Goal: Information Seeking & Learning: Learn about a topic

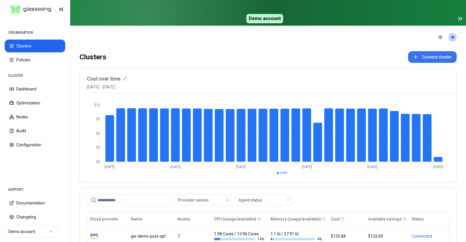
click at [429, 55] on button "Connect cluster" at bounding box center [432, 57] width 49 height 12
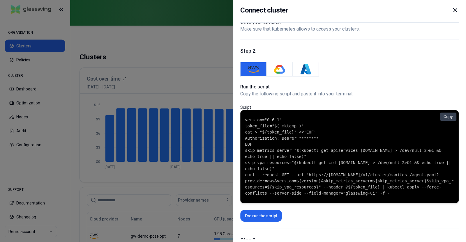
scroll to position [26, 0]
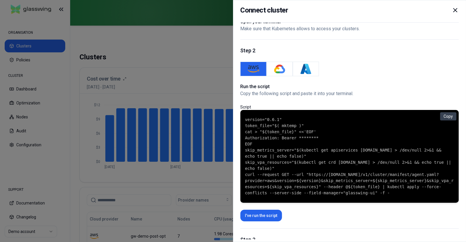
click at [274, 166] on code "version="0.6.1" token_file="$( mktemp )" cat > "${token_file}" <<'EOF' Authoriz…" at bounding box center [349, 156] width 209 height 79
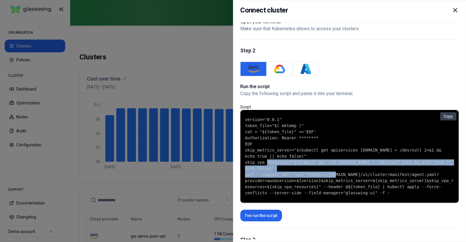
click at [274, 166] on code "version="0.6.1" token_file="$( mktemp )" cat > "${token_file}" <<'EOF' Authoriz…" at bounding box center [349, 156] width 209 height 79
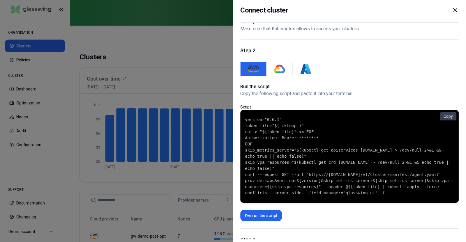
click at [456, 4] on div "Connect cluster Step 1 Open your terminal Make sure that Kubernetes allows to a…" at bounding box center [349, 121] width 233 height 242
click at [455, 7] on icon at bounding box center [454, 10] width 7 height 7
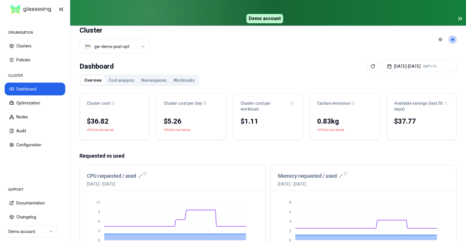
scroll to position [4, 0]
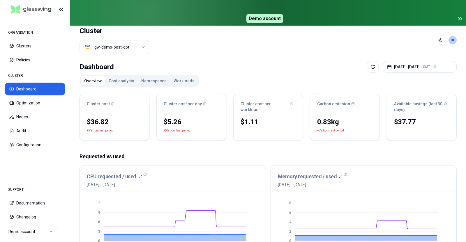
drag, startPoint x: 149, startPoint y: 185, endPoint x: 116, endPoint y: 77, distance: 112.7
click at [116, 77] on button "Cost analysis" at bounding box center [121, 80] width 33 height 9
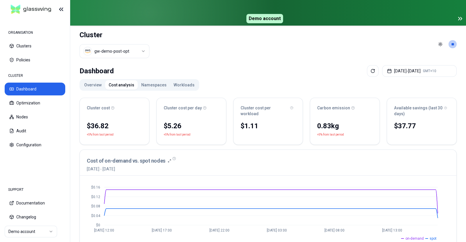
click at [146, 84] on button "Namespaces" at bounding box center [154, 84] width 32 height 9
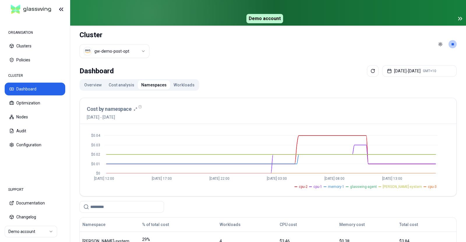
click at [187, 84] on button "Workloads" at bounding box center [184, 84] width 28 height 9
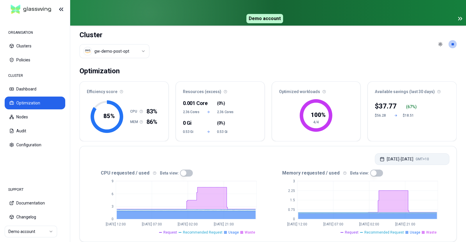
click at [380, 162] on button "[DATE] - [DATE] GMT+10" at bounding box center [412, 159] width 75 height 12
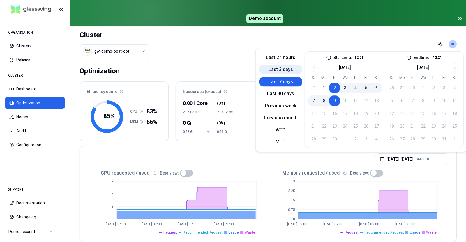
click at [275, 65] on button "Last 3 days" at bounding box center [280, 69] width 43 height 9
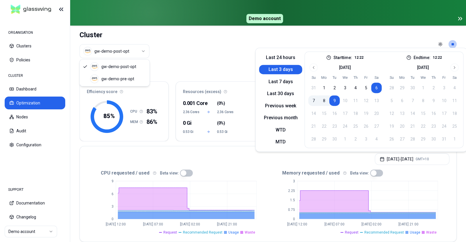
click at [132, 51] on html "ORGANISATION Clusters Policies CLUSTER Dashboard Optimization Nodes Audit Confi…" at bounding box center [233, 121] width 466 height 242
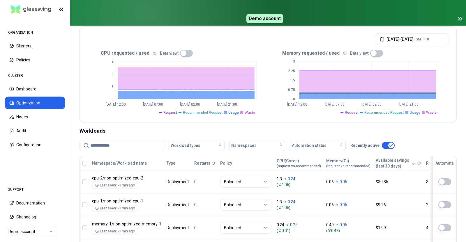
scroll to position [126, 0]
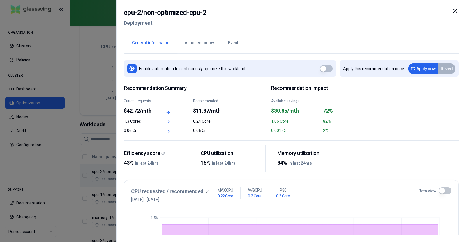
click at [460, 13] on div "cpu-2 / non-optimized-cpu-2 Deployment General information Attached policy Even…" at bounding box center [290, 121] width 349 height 242
click at [456, 9] on icon at bounding box center [454, 10] width 3 height 3
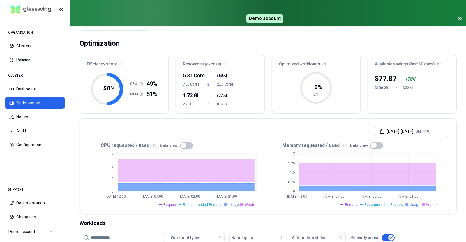
scroll to position [20, 0]
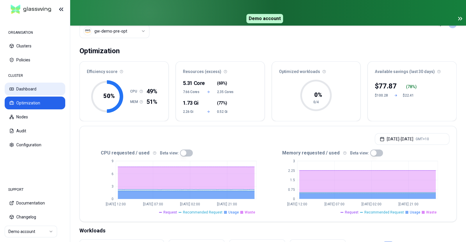
click at [46, 94] on button "Dashboard" at bounding box center [35, 89] width 61 height 13
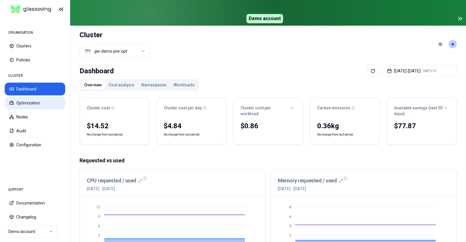
click at [33, 105] on button "Optimization" at bounding box center [35, 103] width 61 height 13
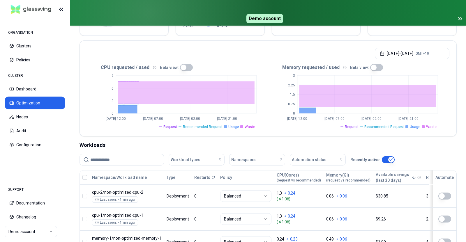
scroll to position [106, 0]
